Goal: Transaction & Acquisition: Purchase product/service

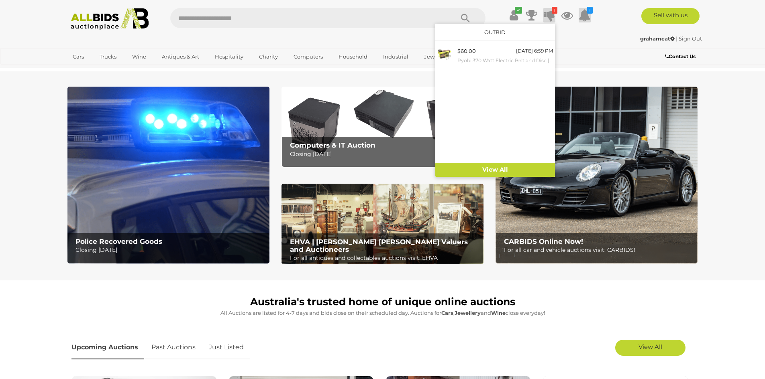
click at [587, 11] on icon at bounding box center [585, 15] width 12 height 14
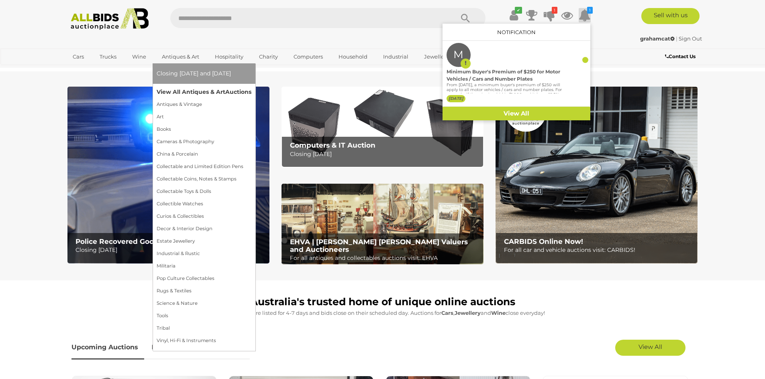
click at [170, 87] on link "View All Antiques & Art Auctions" at bounding box center [204, 92] width 95 height 12
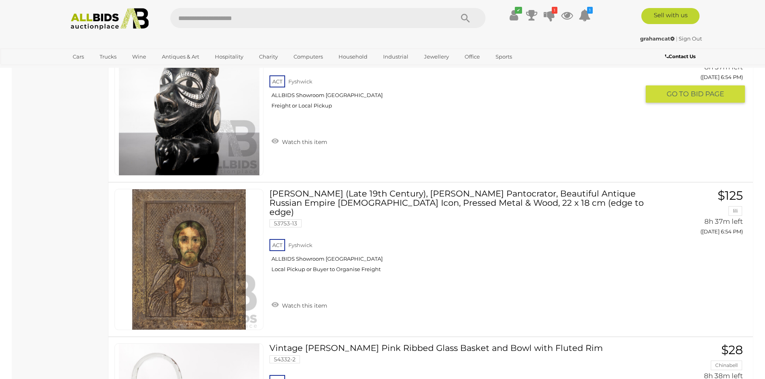
scroll to position [7668, 0]
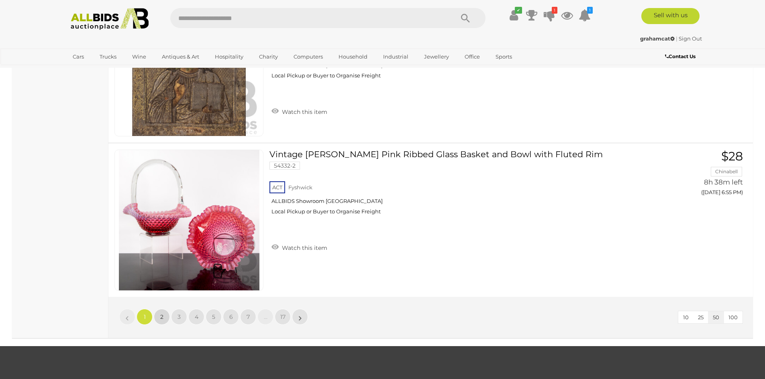
click at [162, 321] on link "2" at bounding box center [162, 317] width 16 height 16
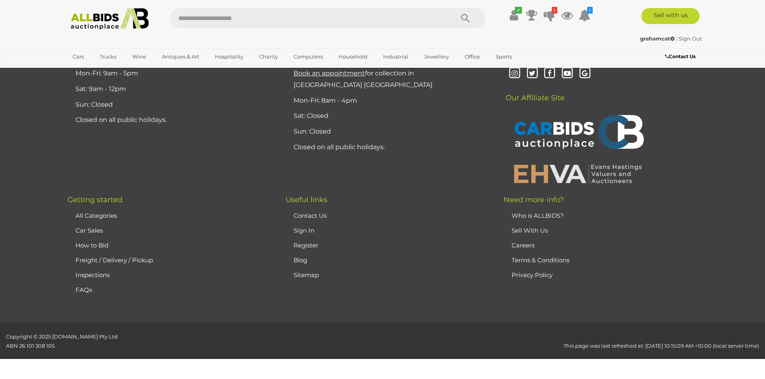
scroll to position [157, 0]
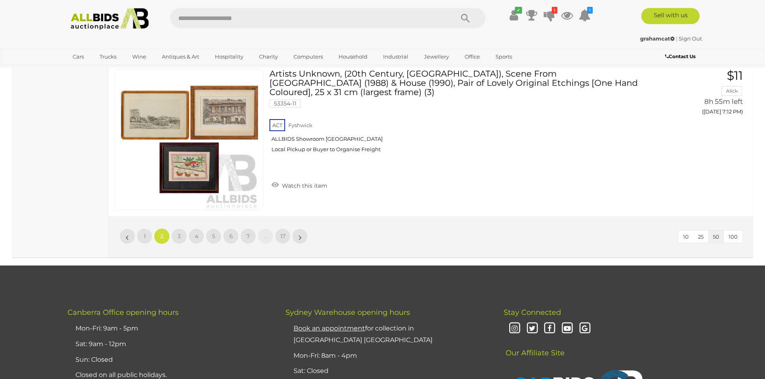
scroll to position [7865, 0]
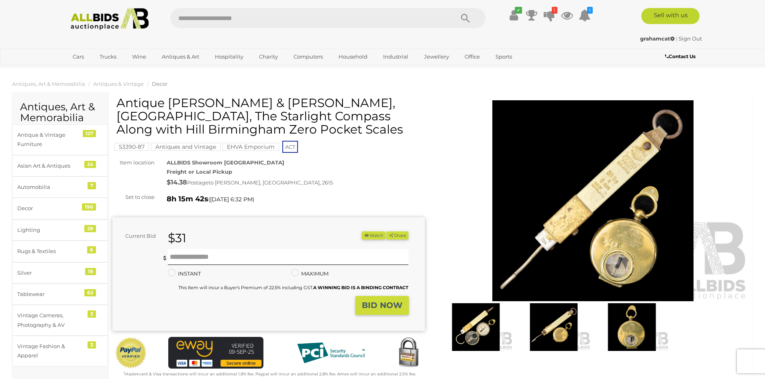
click at [486, 331] on img at bounding box center [476, 328] width 74 height 48
